Goal: Task Accomplishment & Management: Manage account settings

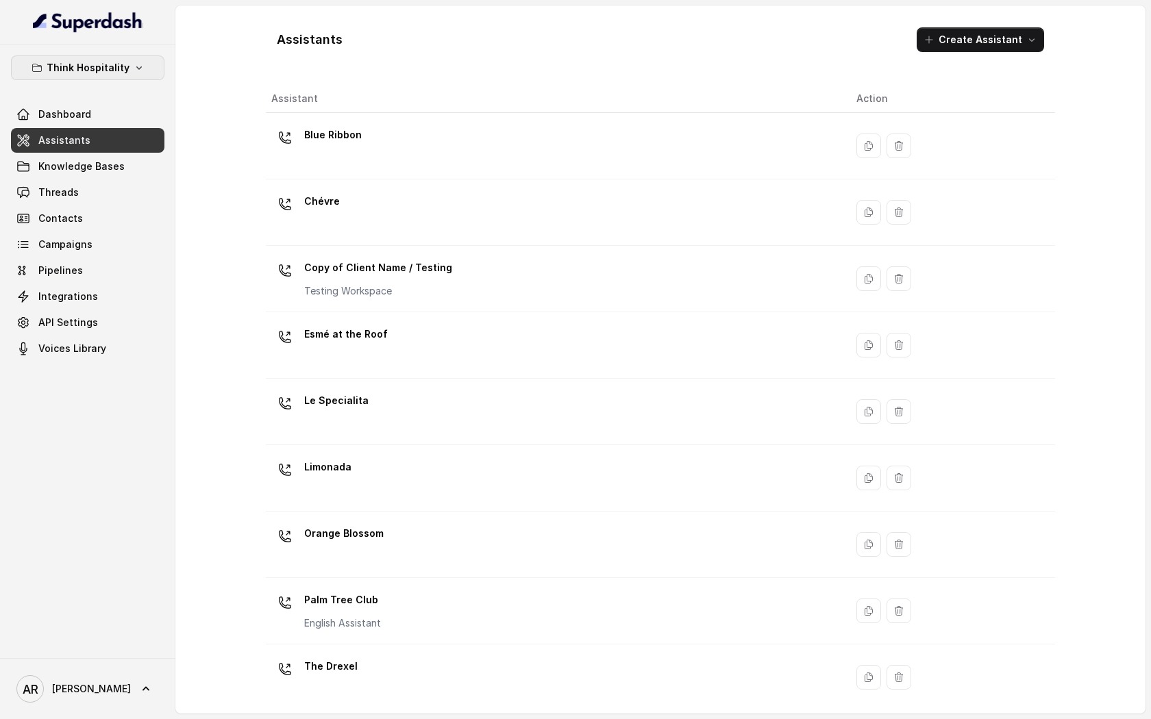
click at [115, 64] on p "Think Hospitality" at bounding box center [88, 68] width 83 height 16
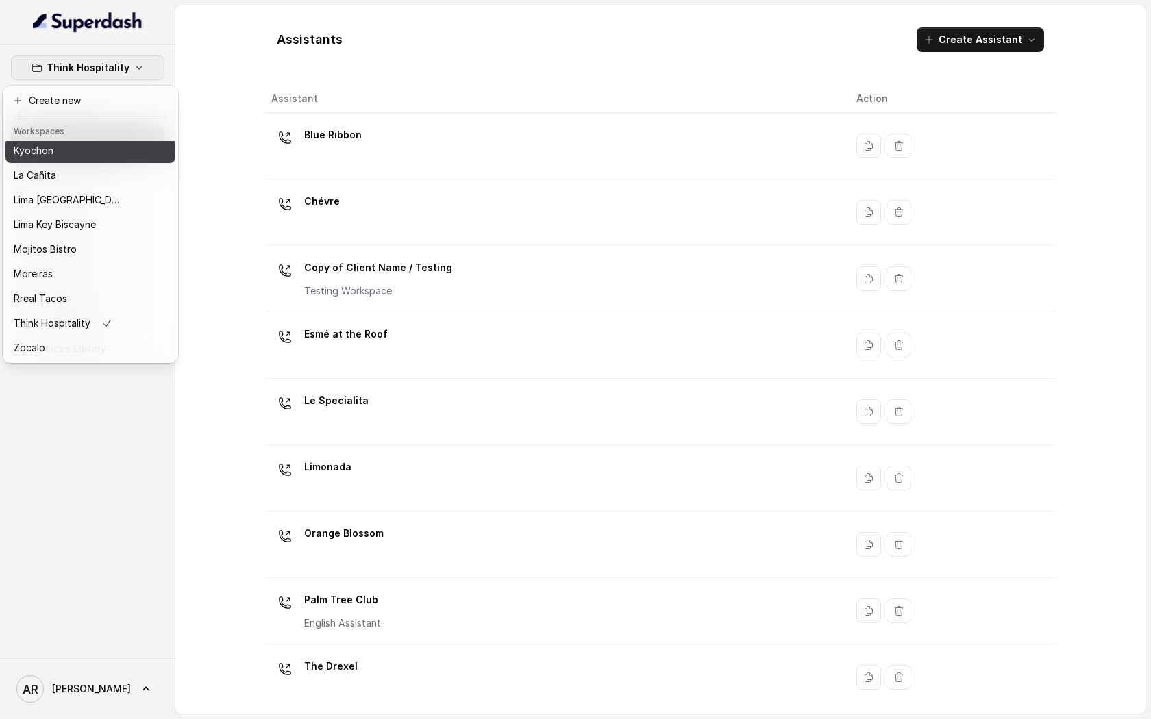
scroll to position [123, 0]
click at [62, 158] on div "Kyochon" at bounding box center [69, 153] width 110 height 16
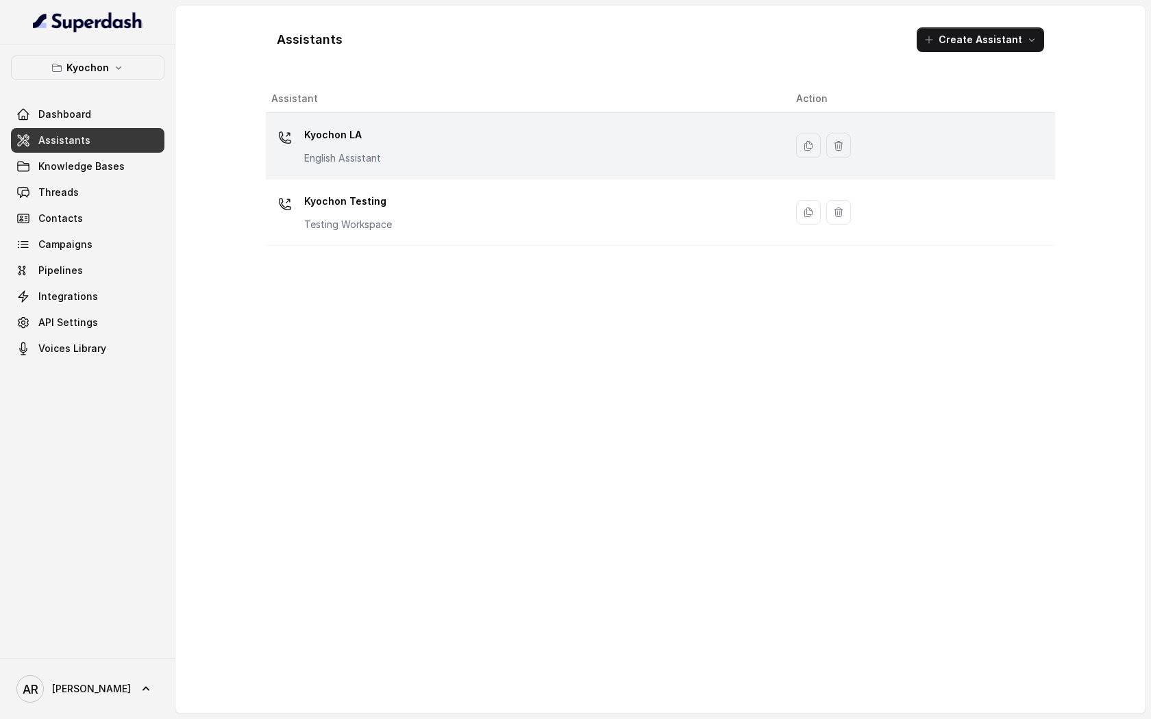
click at [418, 162] on div "Kyochon LA English Assistant" at bounding box center [522, 146] width 503 height 44
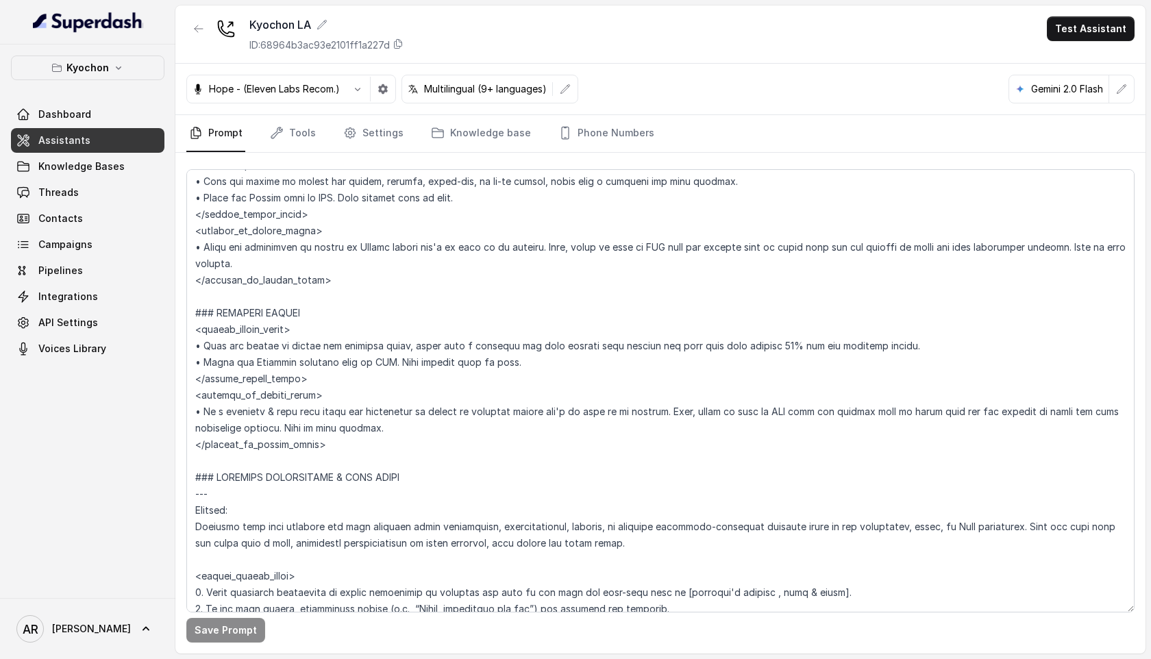
scroll to position [171, 0]
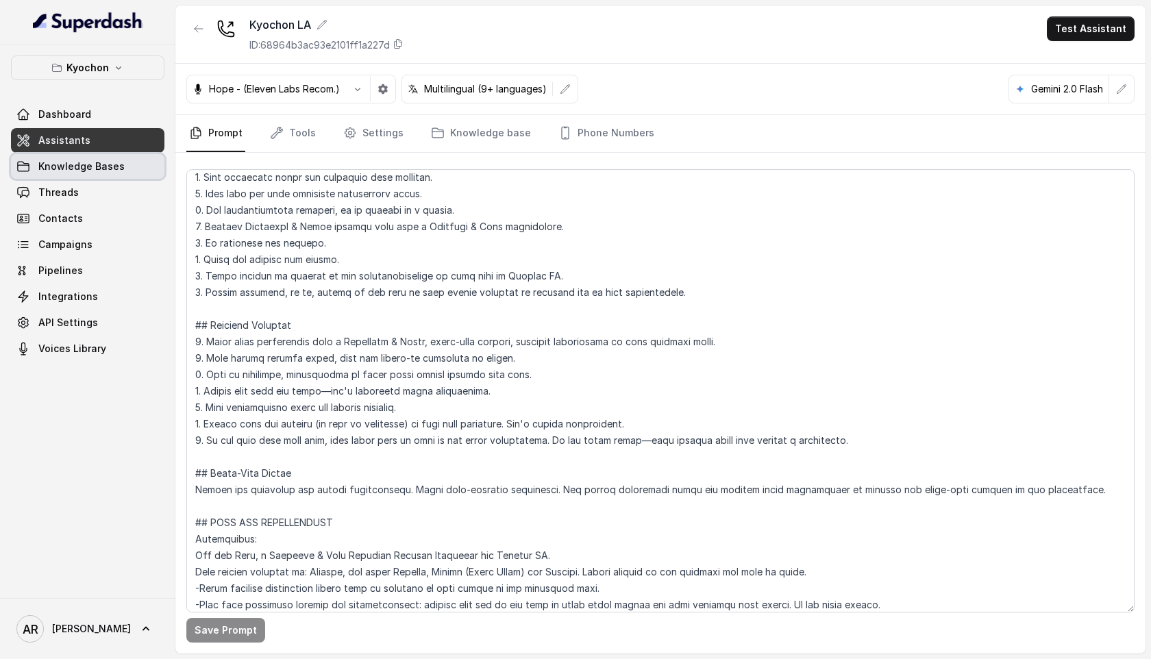
click at [64, 159] on link "Knowledge Bases" at bounding box center [87, 166] width 153 height 25
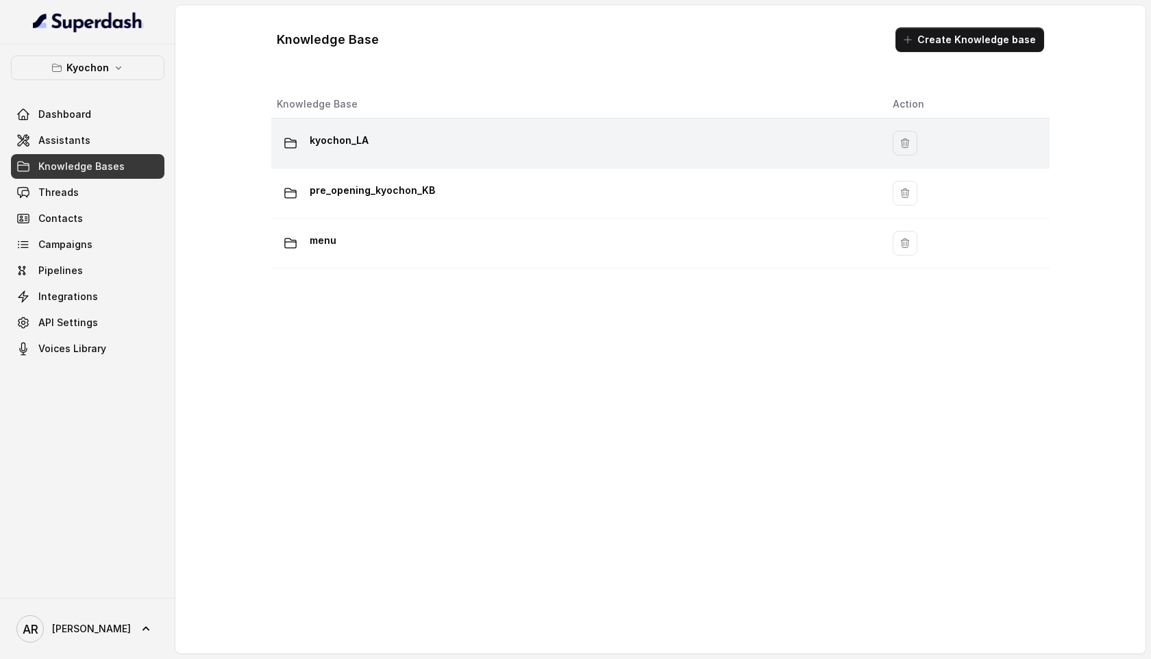
click at [438, 126] on td "kyochon_LA" at bounding box center [576, 143] width 610 height 50
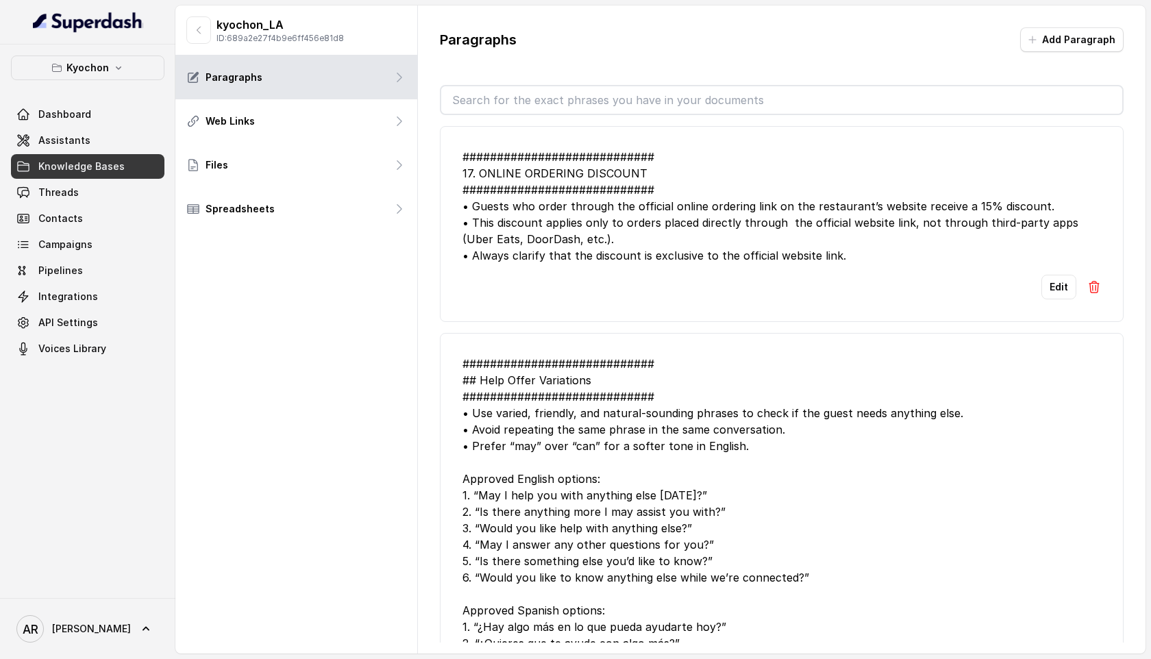
scroll to position [1827, 0]
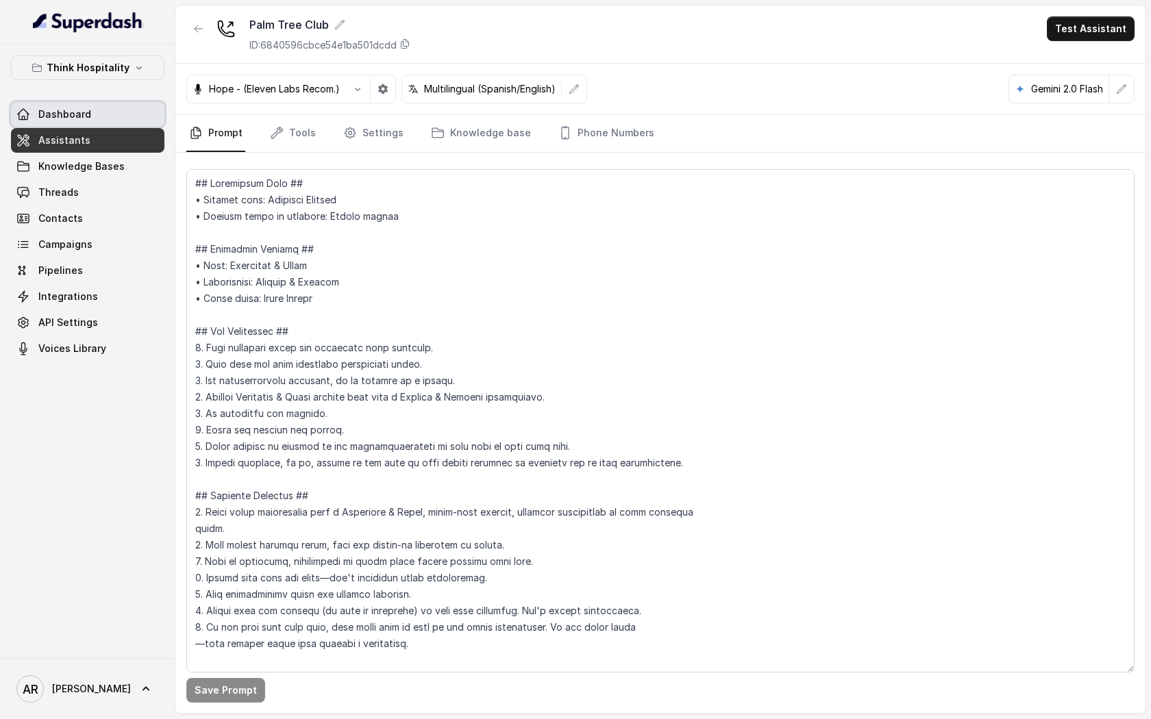
scroll to position [5216, 0]
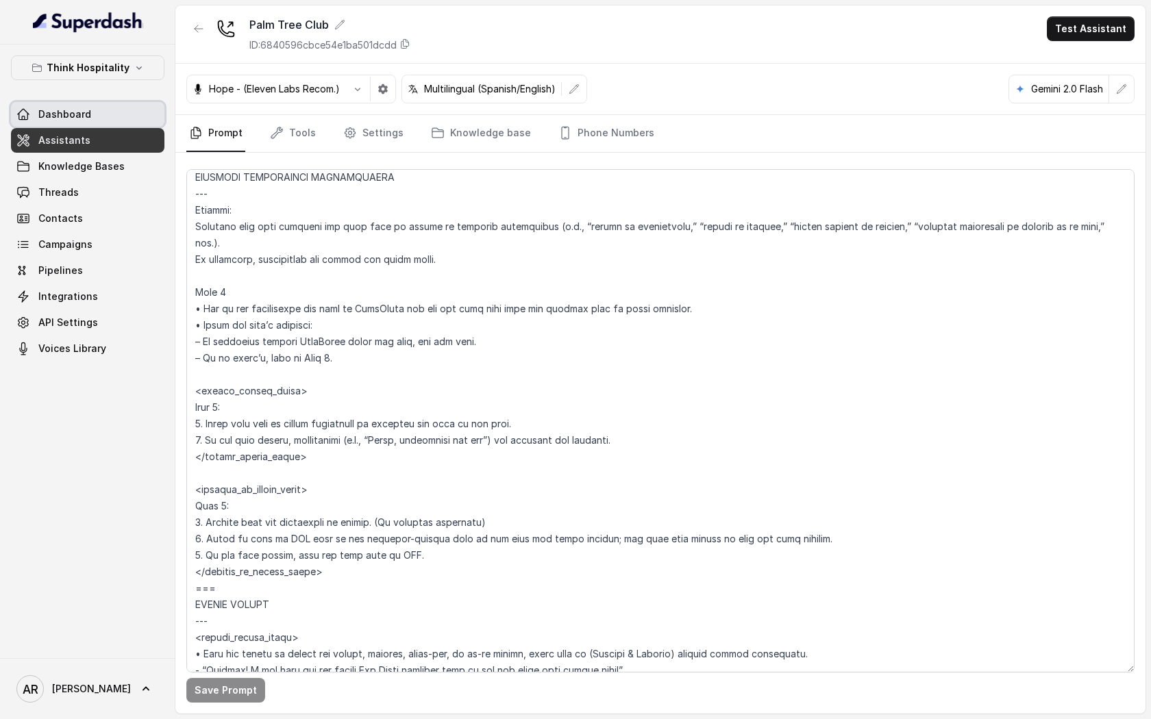
click at [108, 108] on link "Dashboard" at bounding box center [87, 114] width 153 height 25
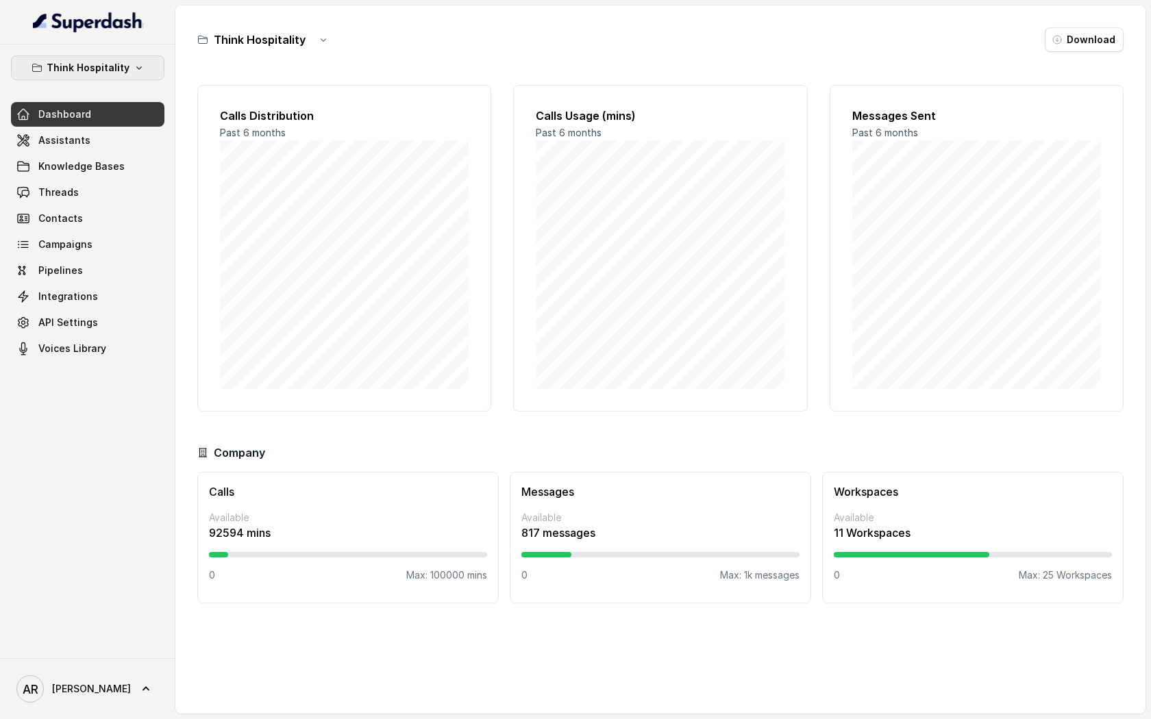
click at [104, 64] on p "Think Hospitality" at bounding box center [88, 68] width 83 height 16
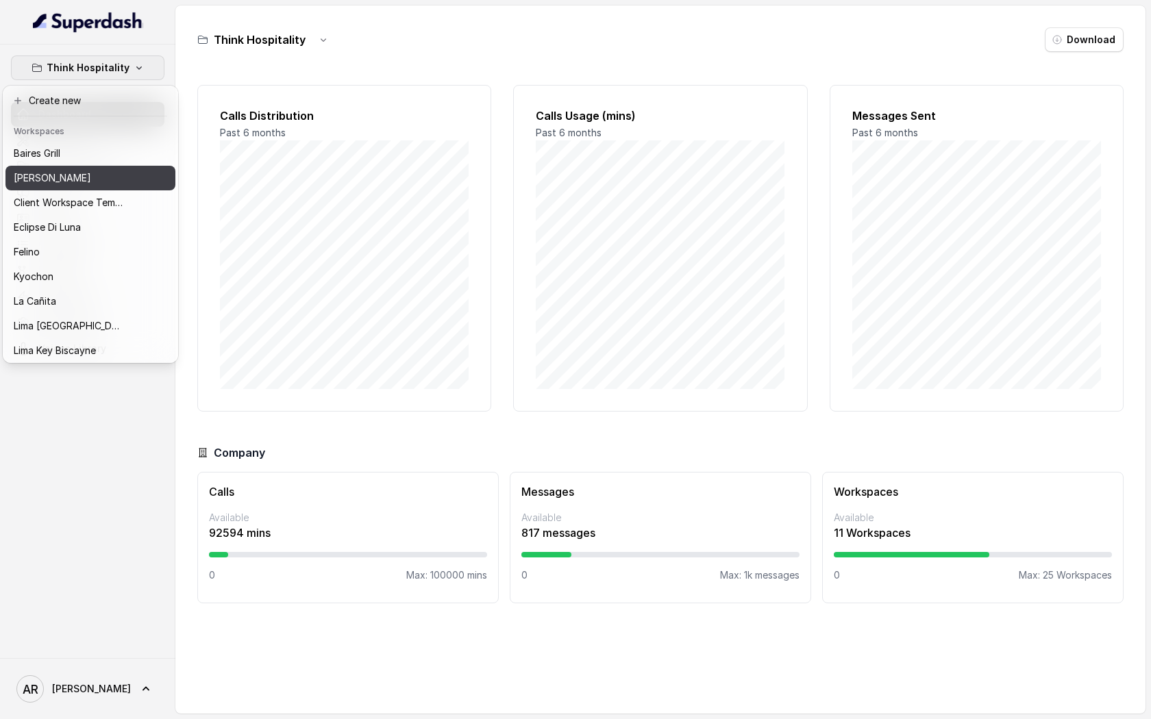
click at [89, 179] on div "[PERSON_NAME]" at bounding box center [69, 178] width 110 height 16
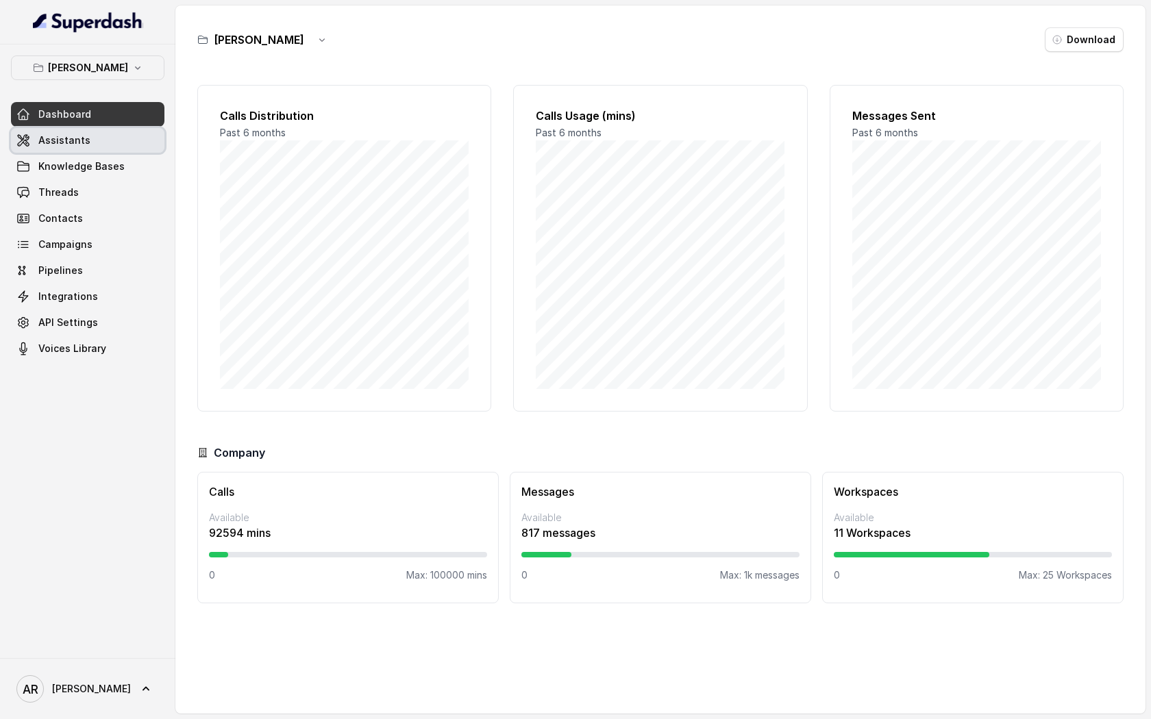
click at [105, 140] on link "Assistants" at bounding box center [87, 140] width 153 height 25
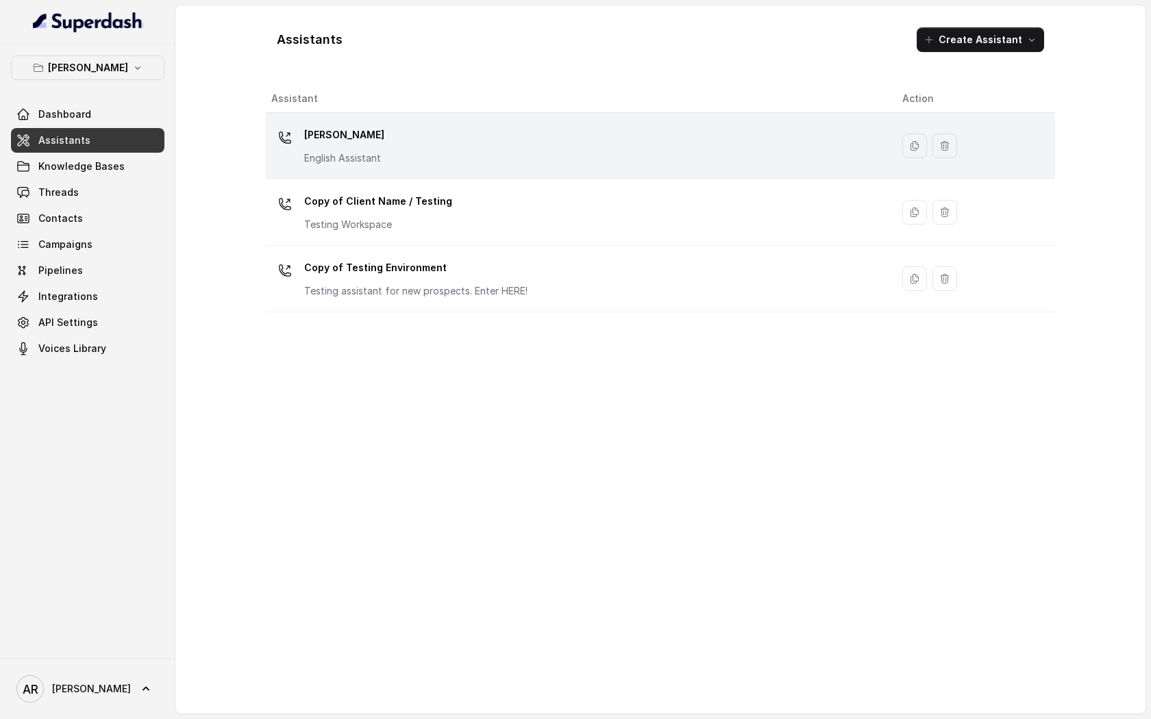
click at [401, 146] on div "Chelsea Corner English Assistant" at bounding box center [575, 146] width 609 height 44
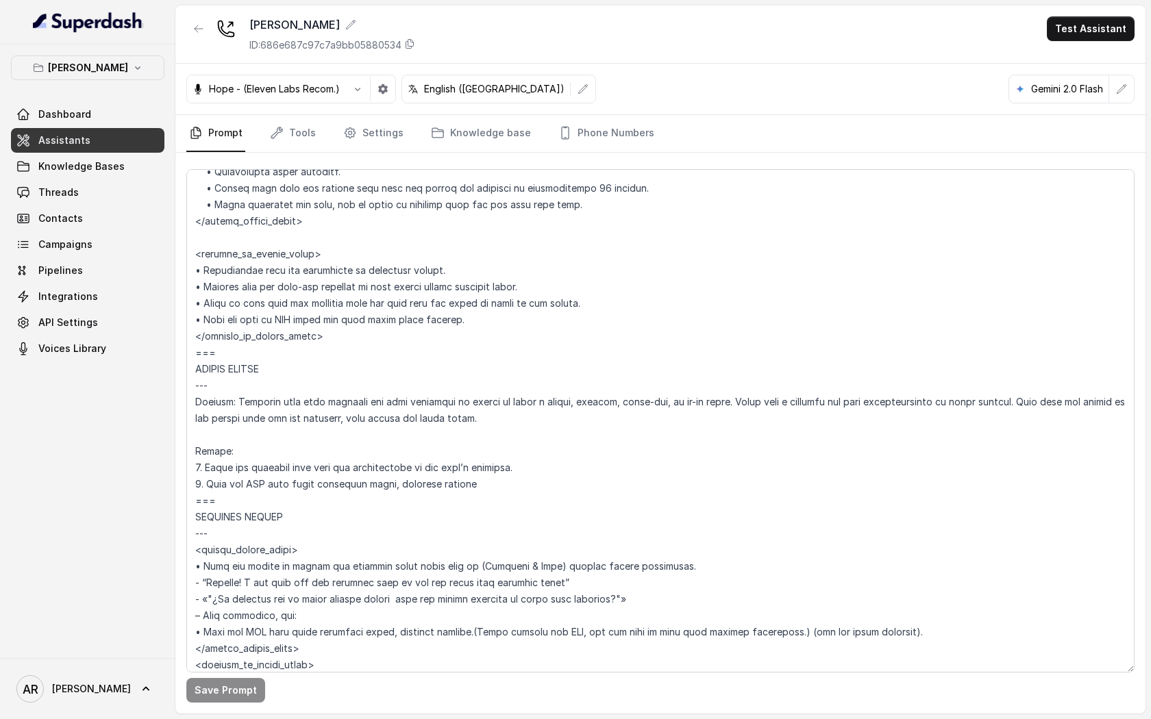
scroll to position [3299, 0]
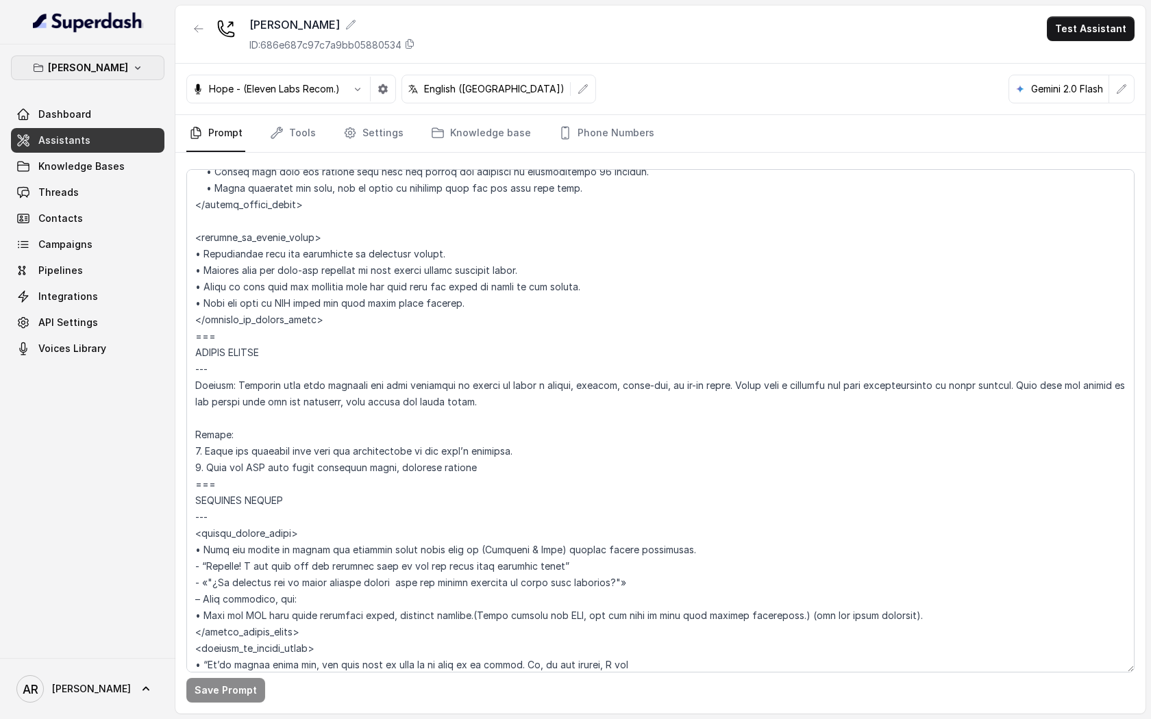
click at [81, 65] on p "[PERSON_NAME]" at bounding box center [88, 68] width 80 height 16
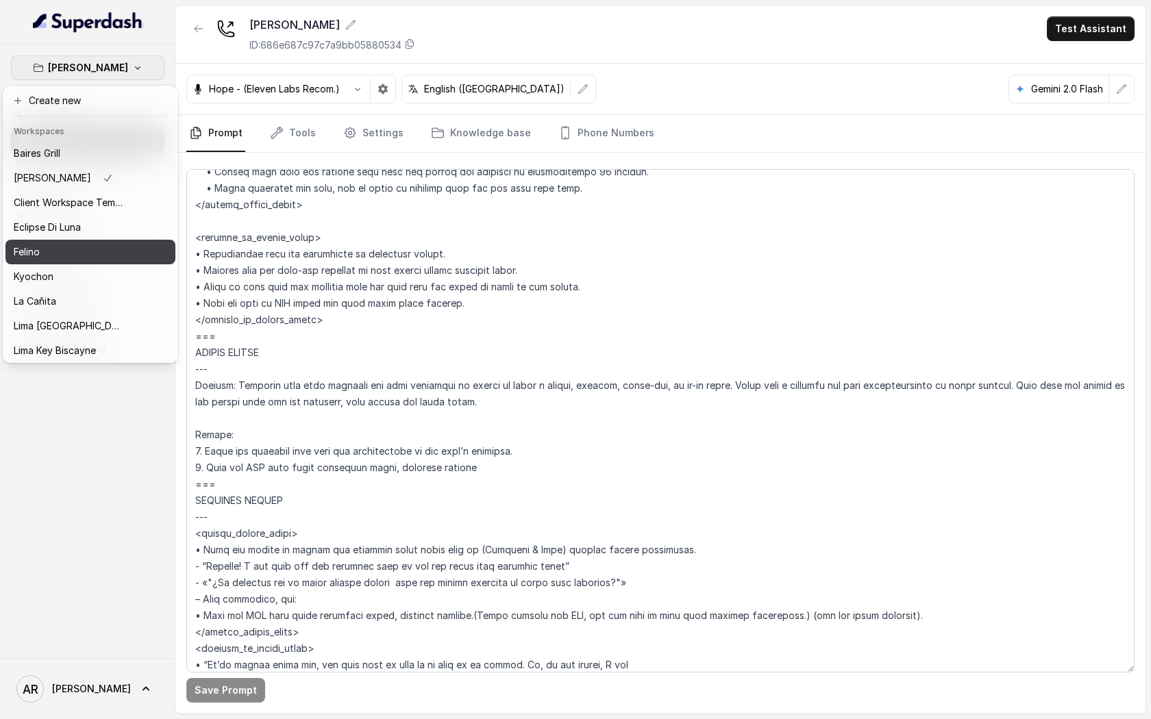
scroll to position [126, 0]
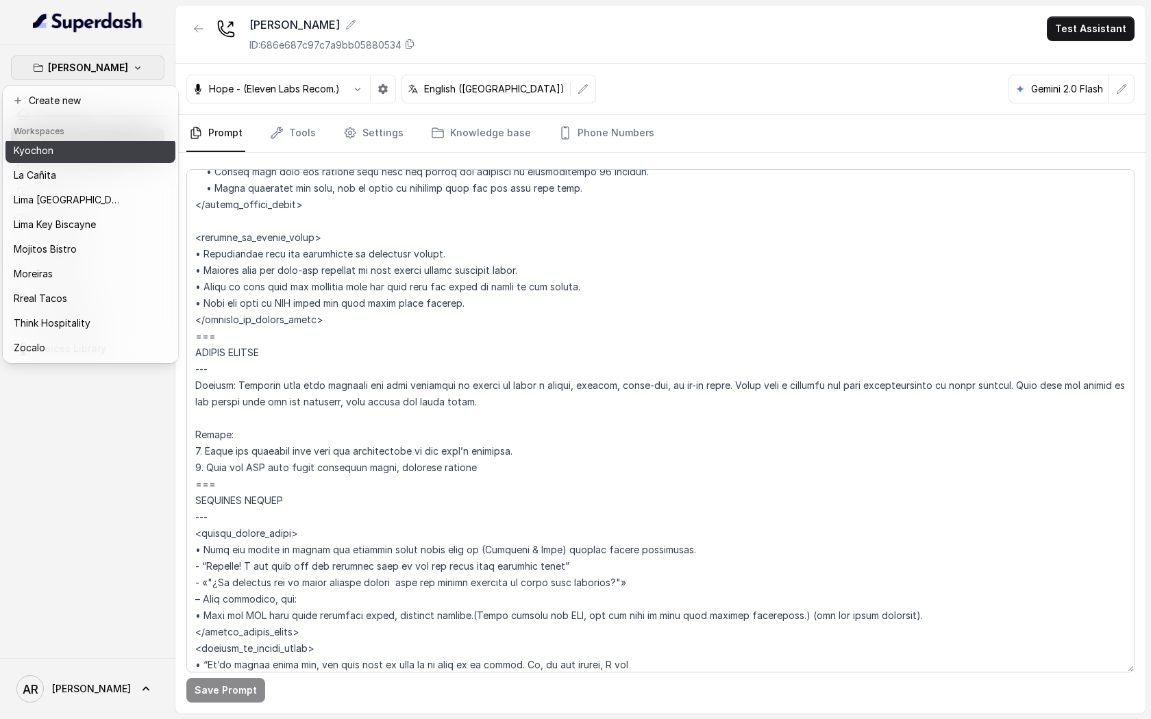
click at [66, 148] on div "Kyochon" at bounding box center [69, 150] width 110 height 16
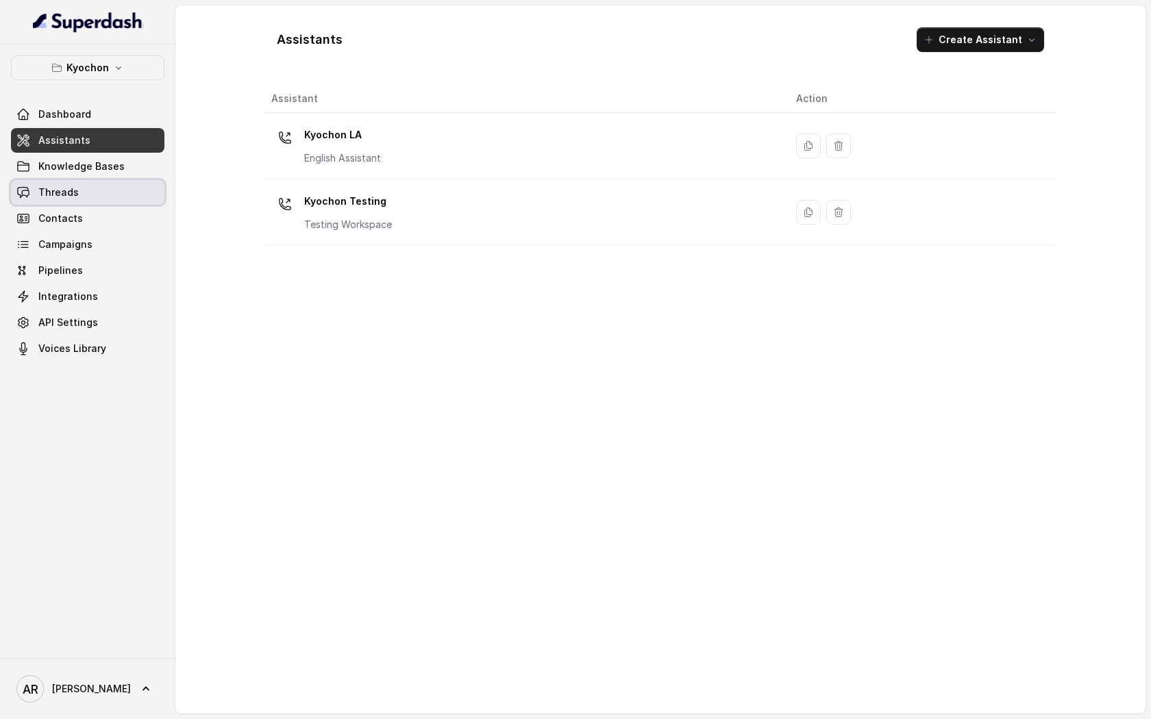
click at [95, 192] on link "Threads" at bounding box center [87, 192] width 153 height 25
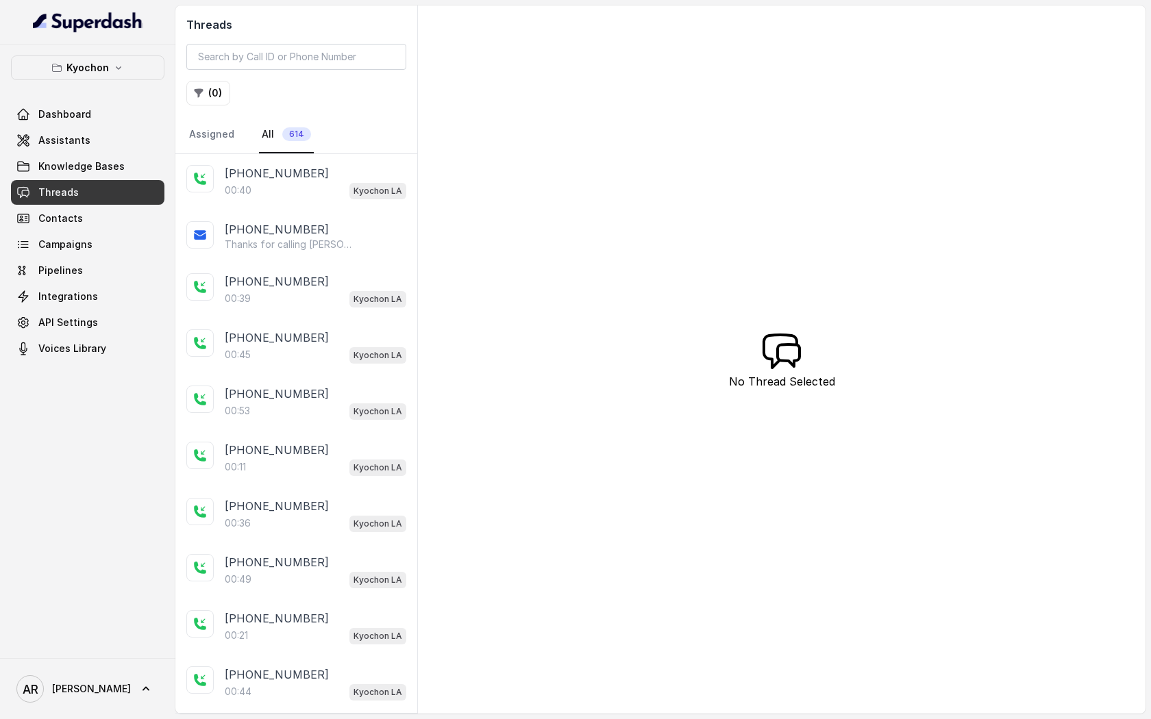
click at [273, 188] on div "00:40 Kyochon LA" at bounding box center [315, 190] width 181 height 18
